Goal: Find specific page/section: Find specific page/section

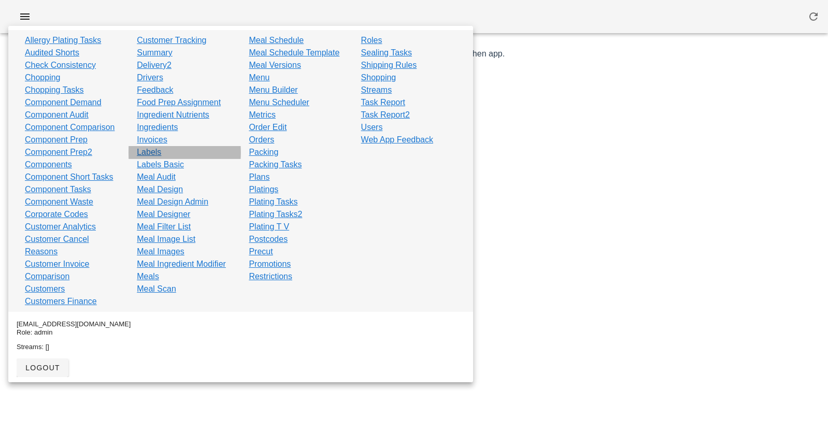
click at [158, 153] on link "Labels" at bounding box center [149, 152] width 24 height 12
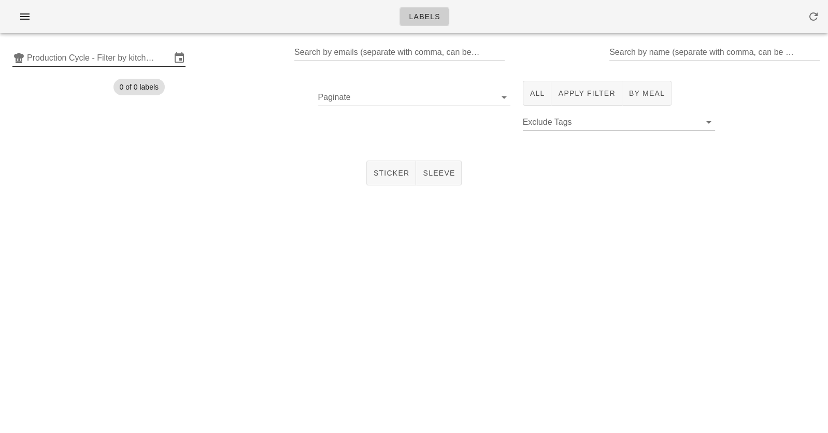
click at [119, 59] on input "Production Cycle - Filter by kitchen production schedules" at bounding box center [99, 58] width 144 height 17
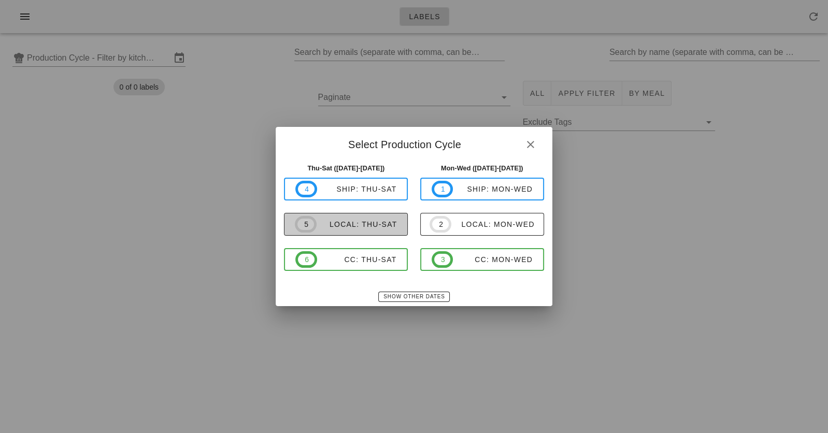
click at [378, 229] on span "5 local: Thu-Sat" at bounding box center [346, 224] width 102 height 17
type input "local: Thu-Sat ([DATE]-[DATE])"
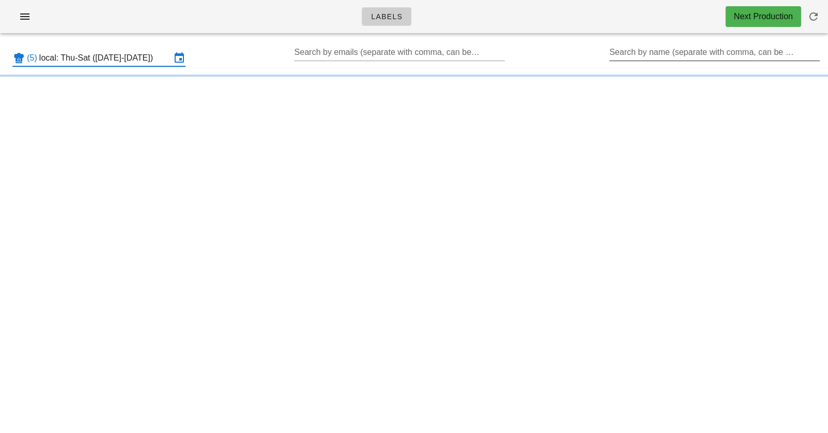
click at [664, 48] on div "Search by name (separate with comma, can be partial)" at bounding box center [713, 52] width 208 height 17
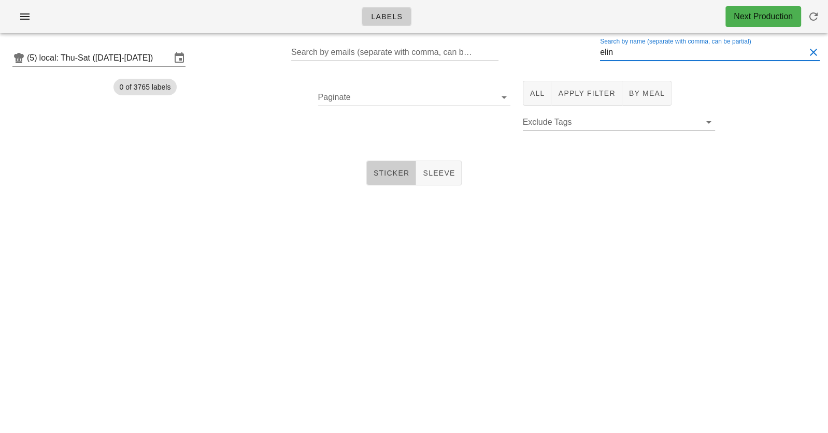
click at [407, 174] on span "Sticker" at bounding box center [391, 173] width 37 height 8
click at [706, 49] on input "elin" at bounding box center [702, 52] width 205 height 17
click at [539, 90] on span "All" at bounding box center [537, 93] width 16 height 8
click at [653, 50] on input "[PERSON_NAME]" at bounding box center [702, 52] width 205 height 17
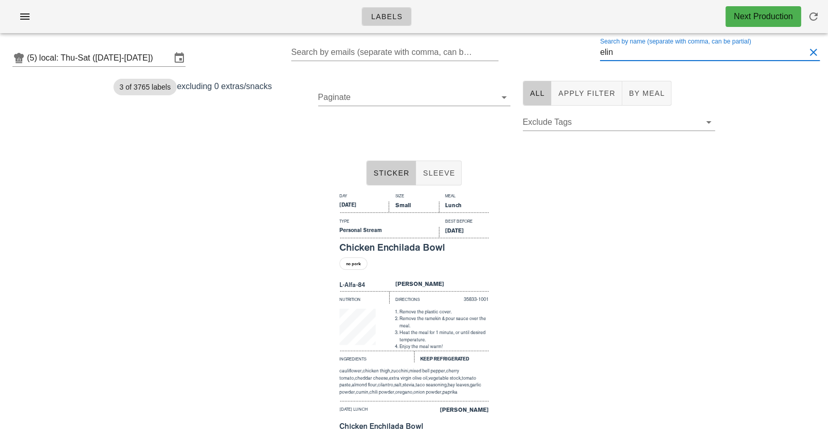
type input "elin"
